Goal: Navigation & Orientation: Find specific page/section

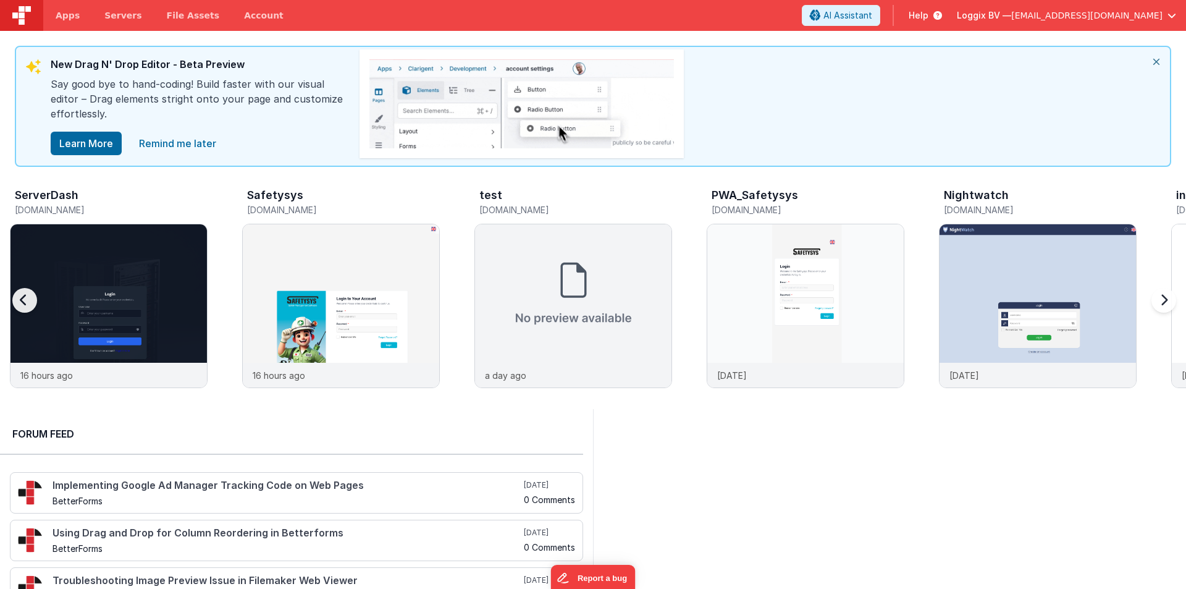
click at [1166, 295] on div at bounding box center [1161, 308] width 49 height 178
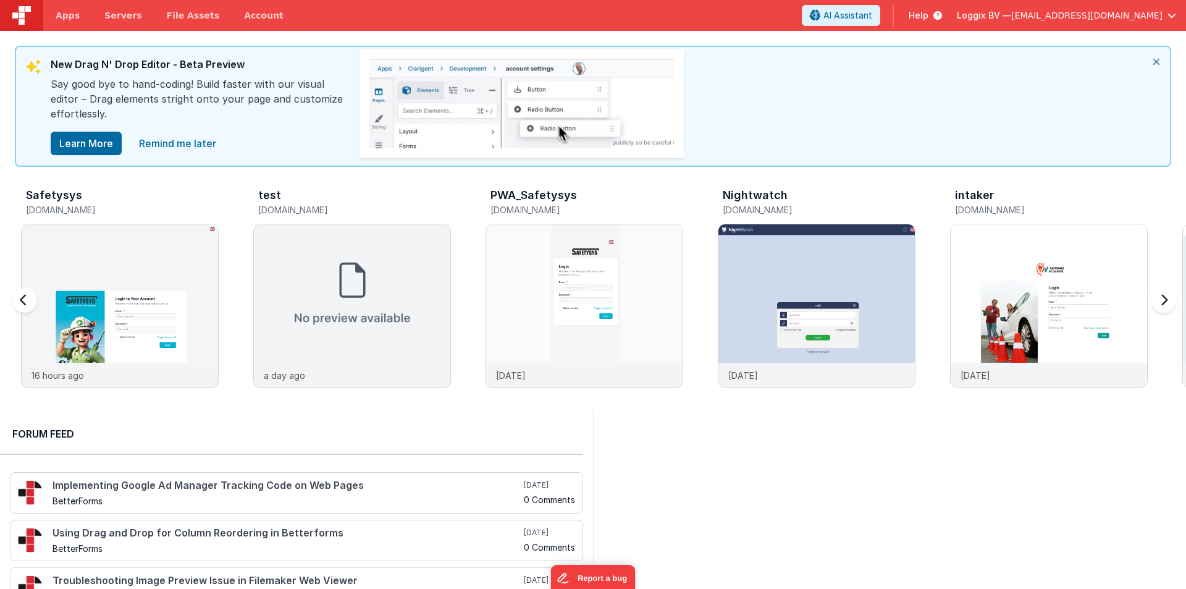
scroll to position [0, 232]
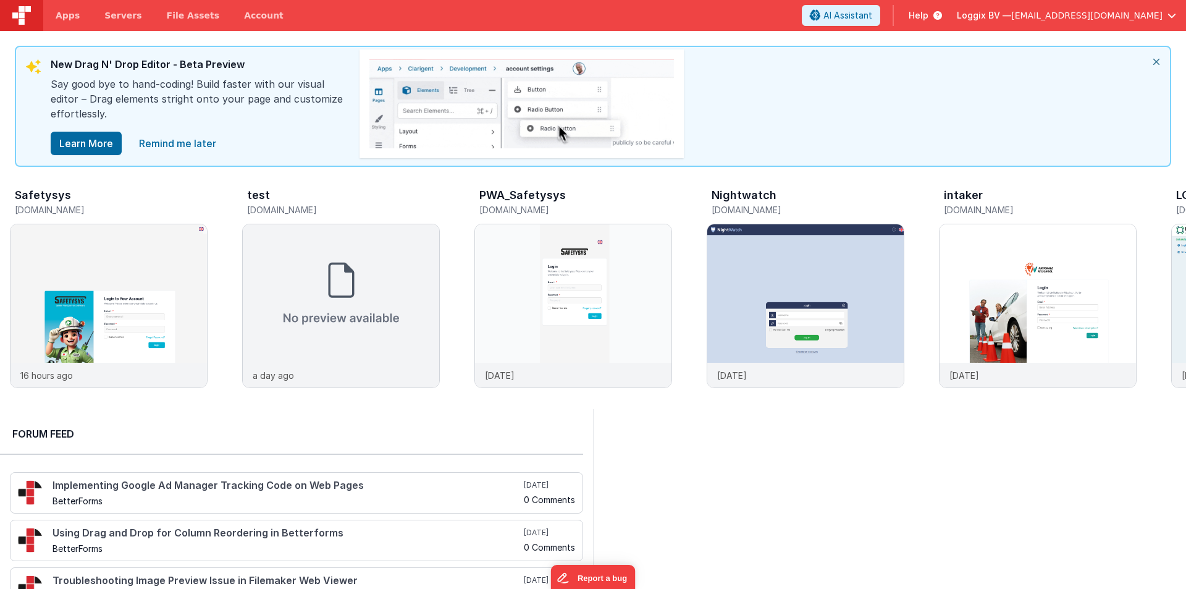
click at [1157, 58] on icon "close" at bounding box center [1156, 62] width 27 height 30
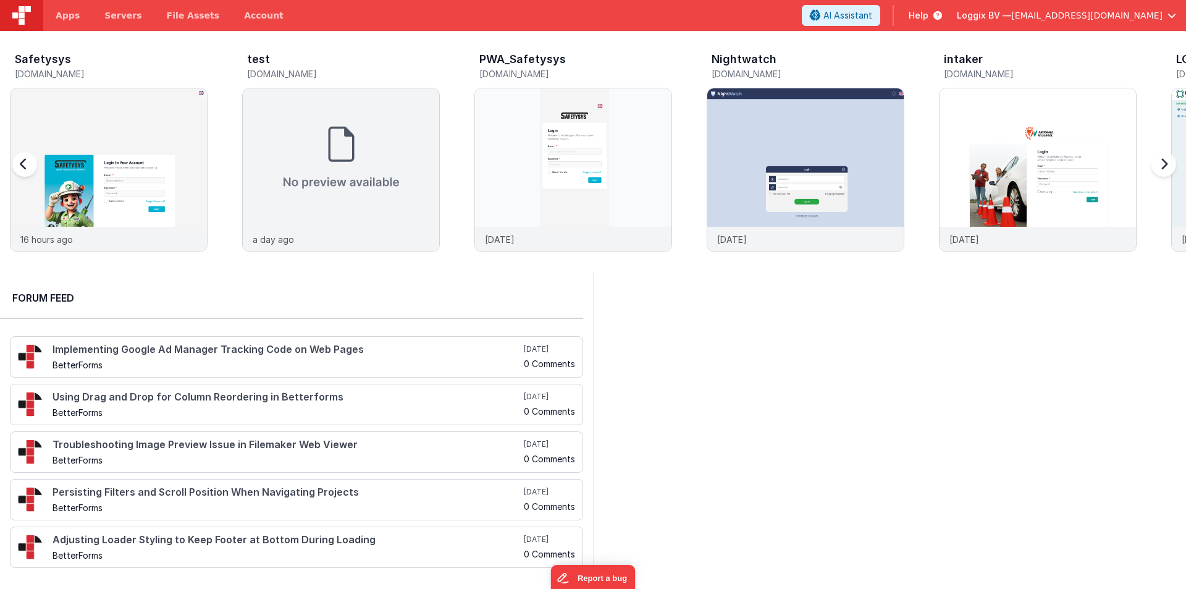
click at [22, 159] on div at bounding box center [36, 172] width 49 height 178
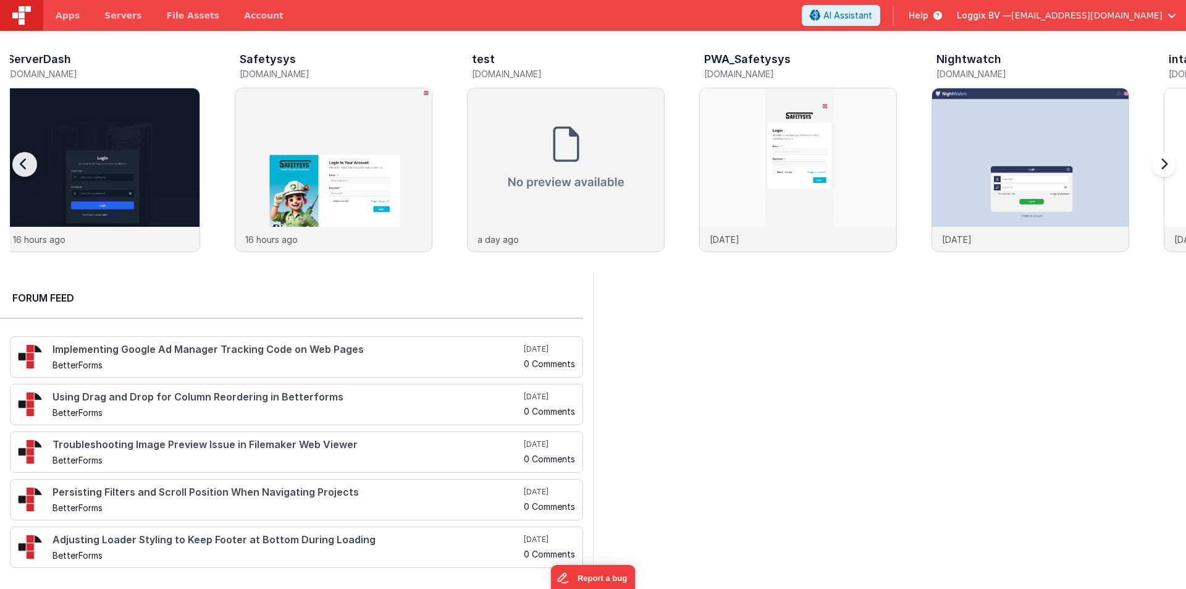
scroll to position [0, 0]
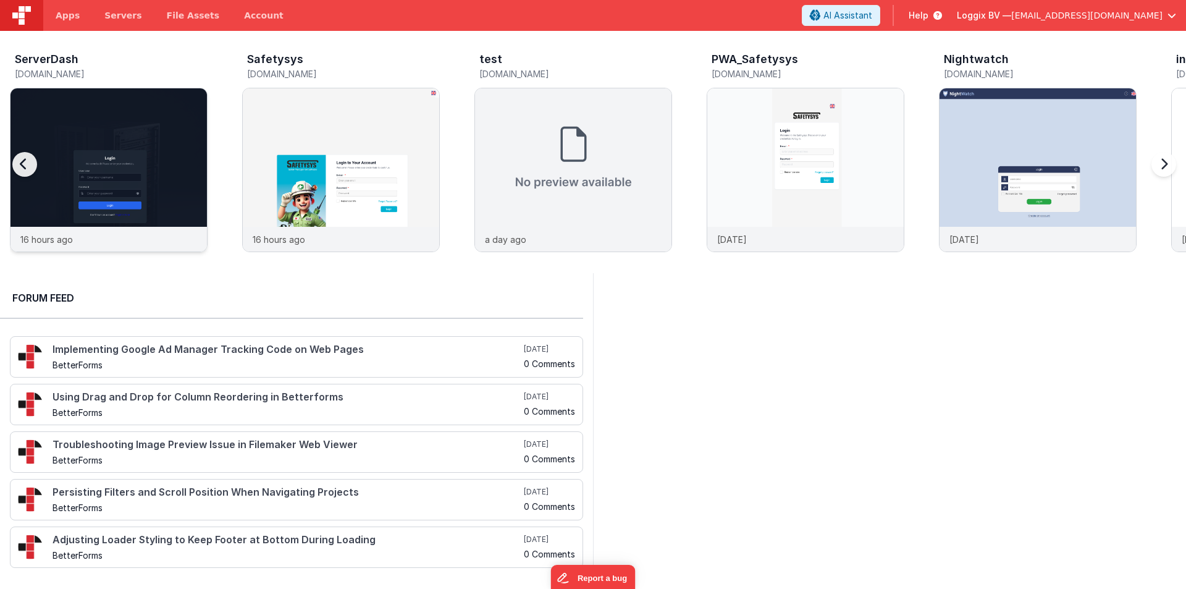
click at [131, 155] on img at bounding box center [109, 186] width 197 height 197
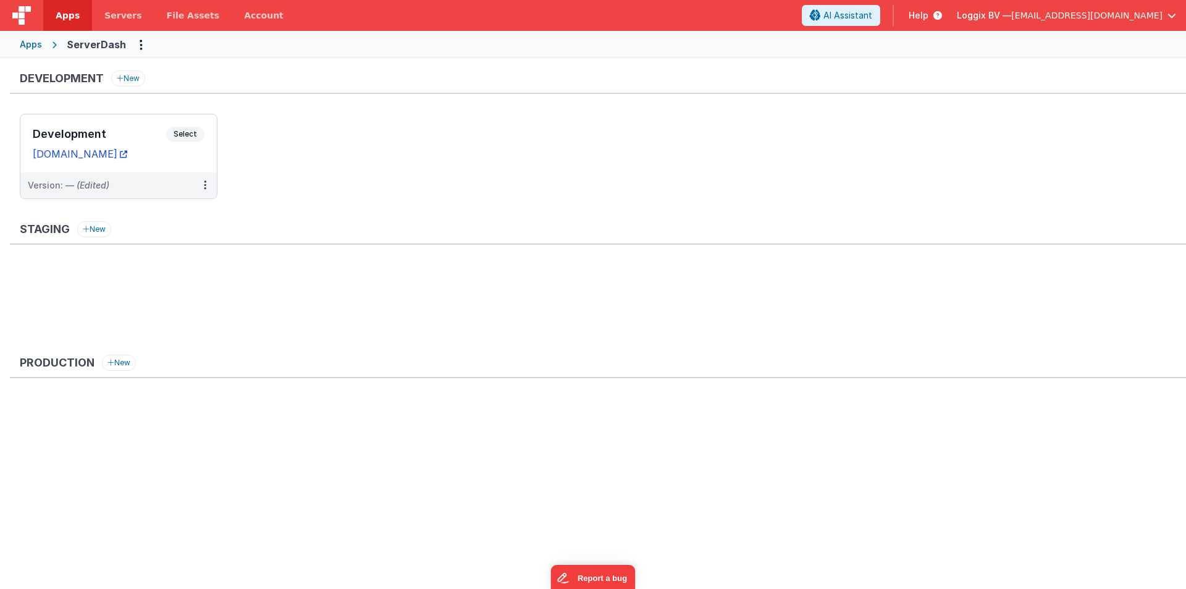
click at [127, 155] on link "[DOMAIN_NAME]" at bounding box center [80, 154] width 95 height 12
click at [75, 125] on div "Development Select URLs [DOMAIN_NAME]" at bounding box center [118, 143] width 197 height 58
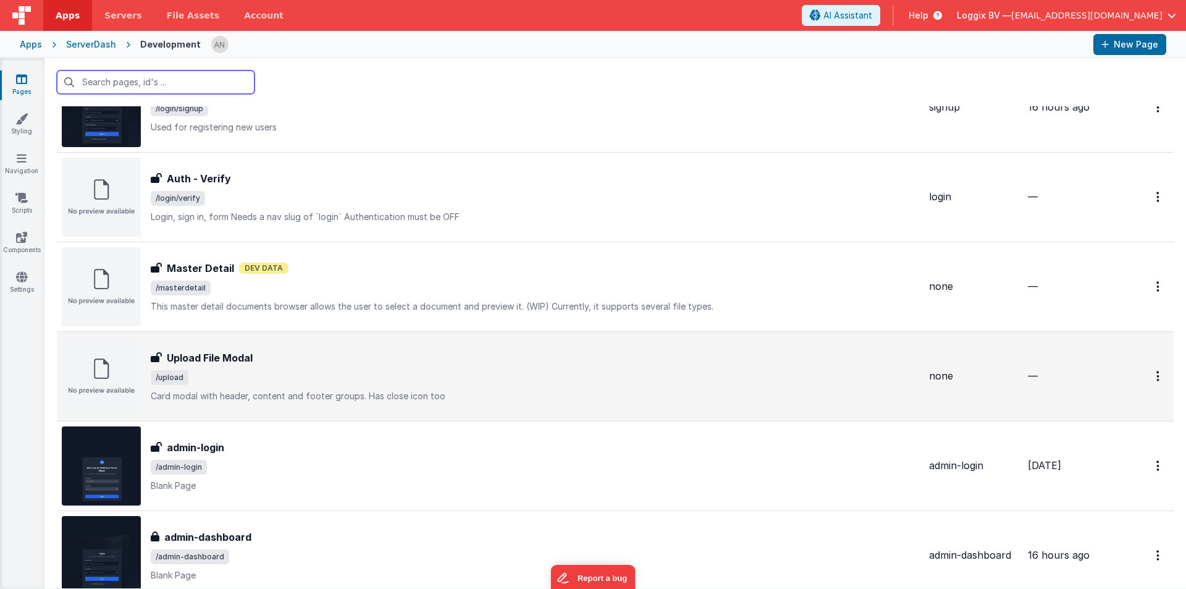
scroll to position [1127, 0]
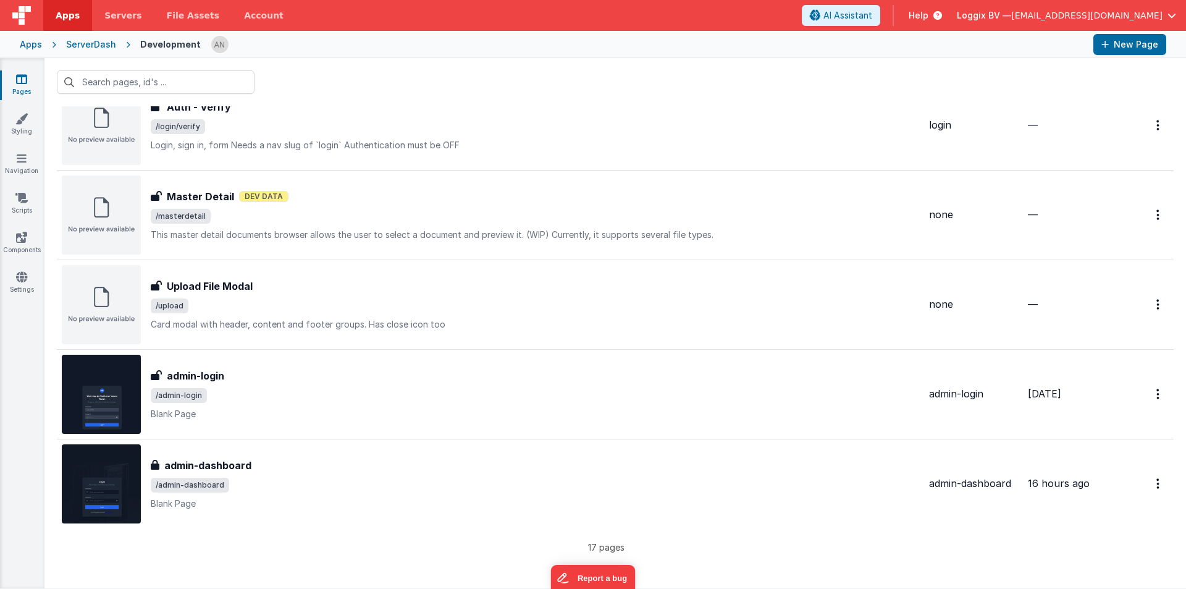
click at [87, 41] on div "ServerDash" at bounding box center [91, 44] width 50 height 12
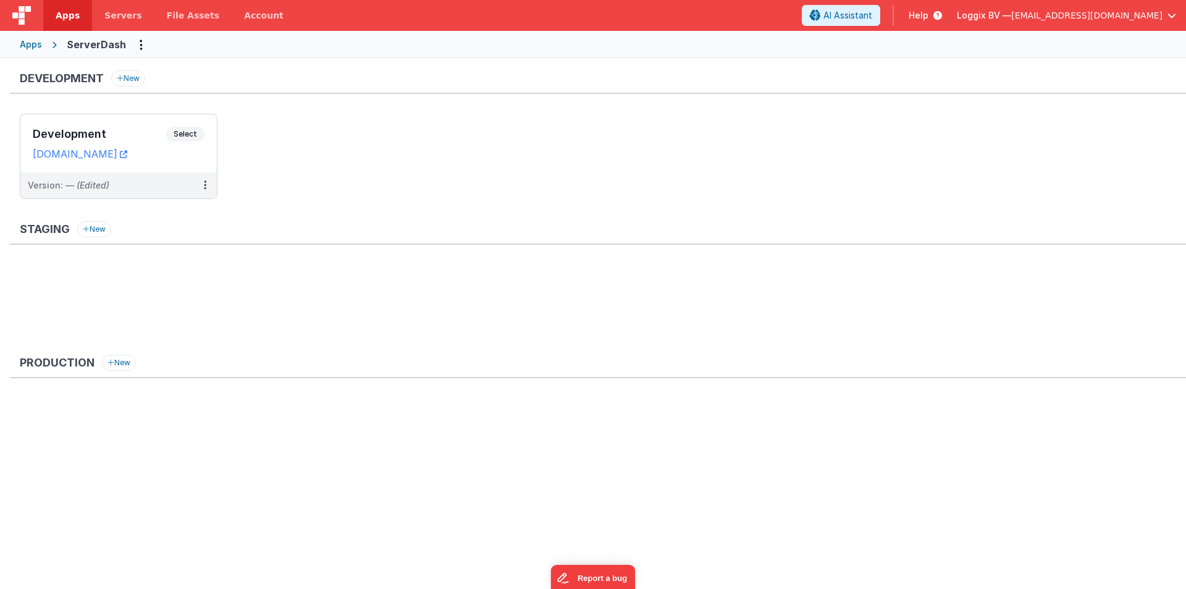
click at [17, 45] on div "Apps ServerDash" at bounding box center [593, 44] width 1186 height 27
click at [23, 43] on div "Apps" at bounding box center [31, 44] width 22 height 12
